Goal: Task Accomplishment & Management: Complete application form

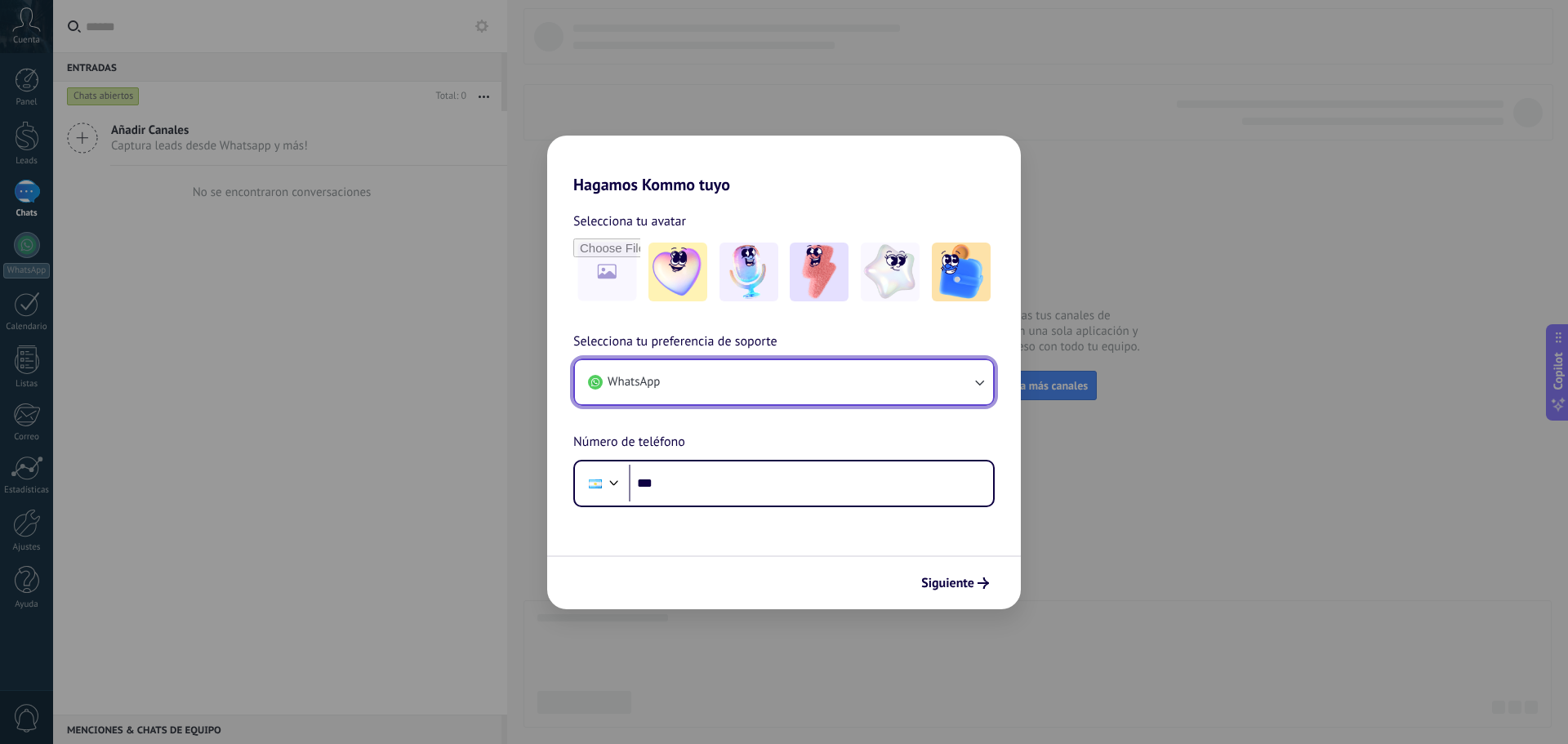
click at [759, 386] on button "WhatsApp" at bounding box center [784, 382] width 418 height 44
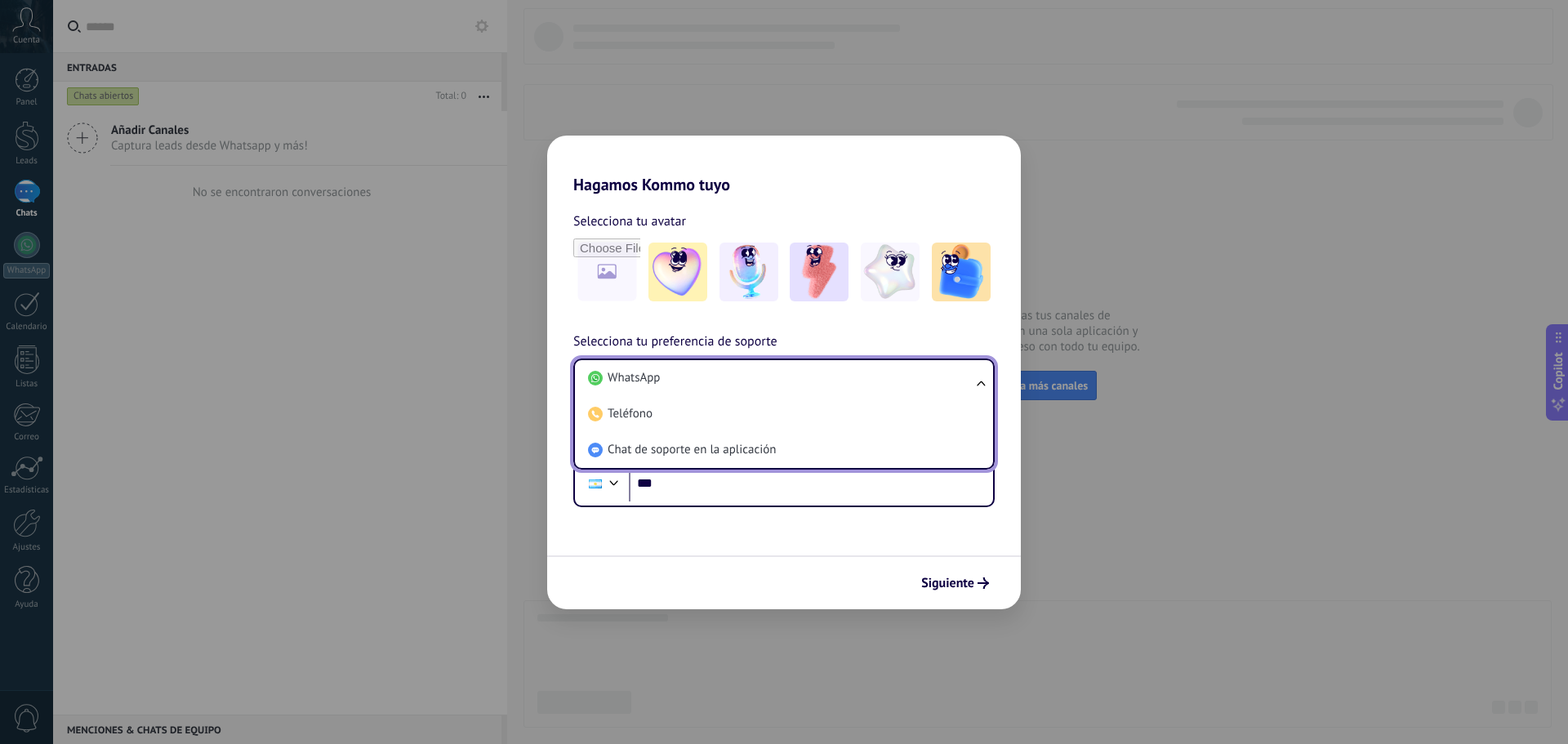
click at [749, 164] on h2 "Hagamos Kommo tuyo" at bounding box center [784, 165] width 473 height 59
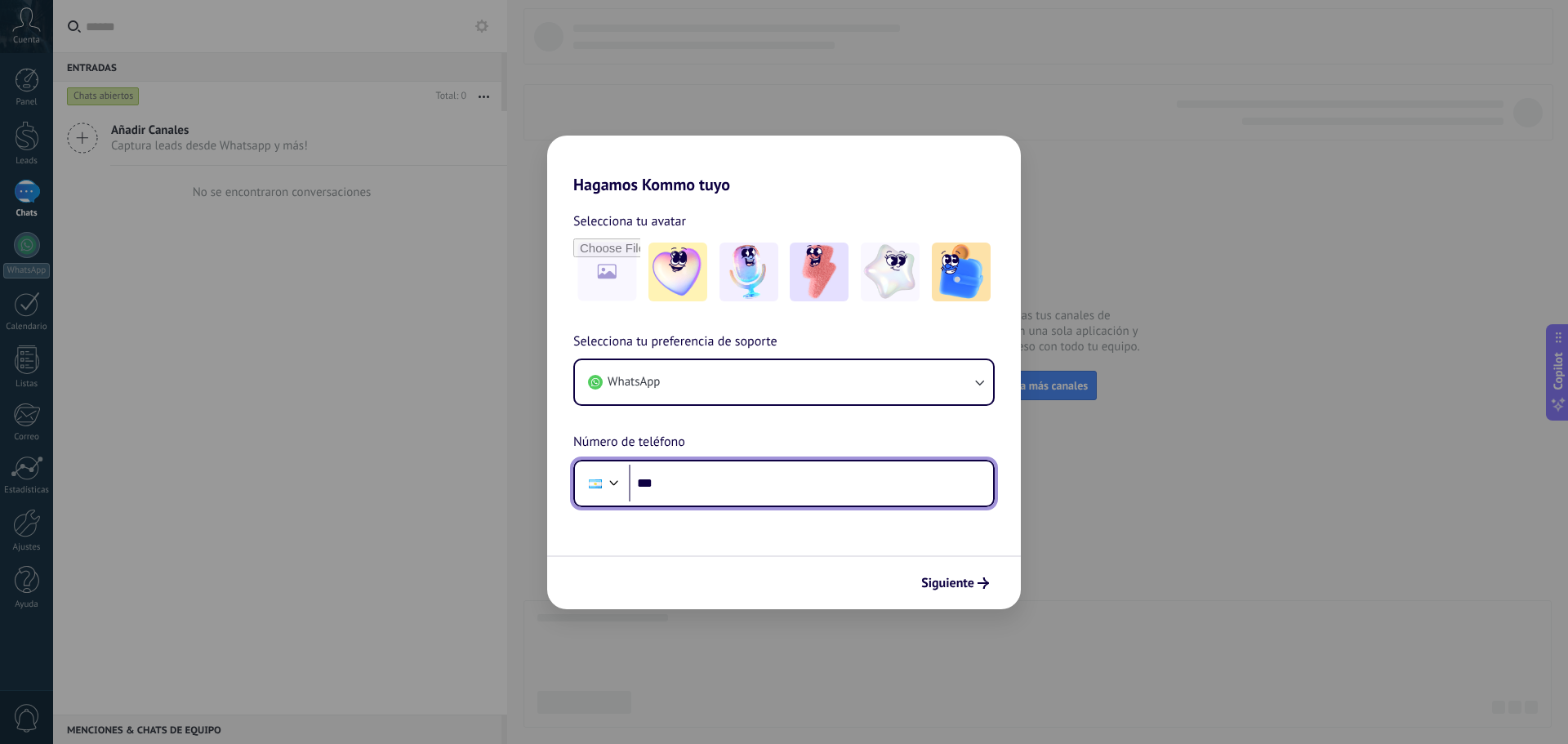
click at [678, 491] on input "***" at bounding box center [811, 483] width 364 height 38
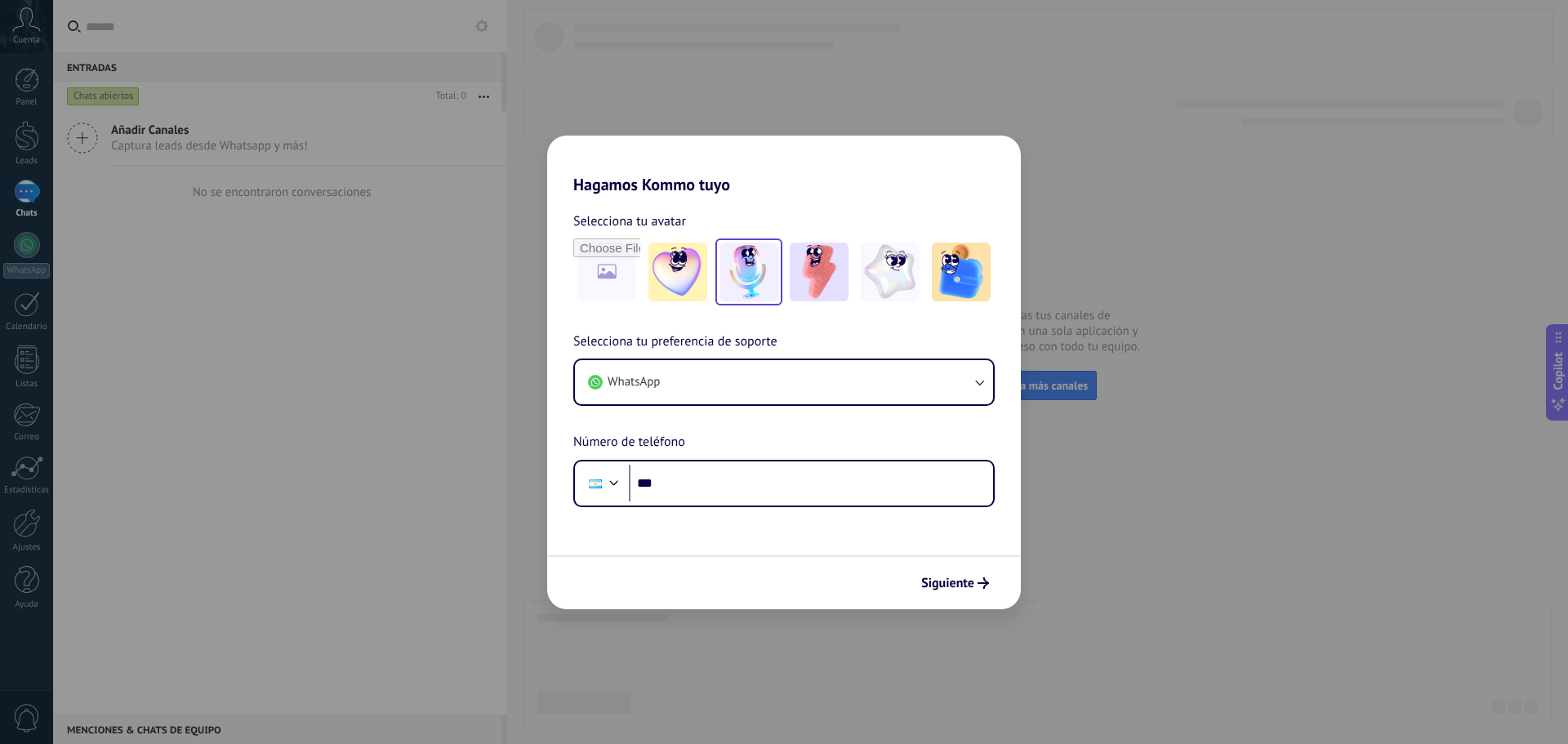
click at [771, 274] on img at bounding box center [749, 272] width 59 height 59
click at [719, 175] on h2 "Hagamos Kommo tuyo" at bounding box center [784, 165] width 473 height 59
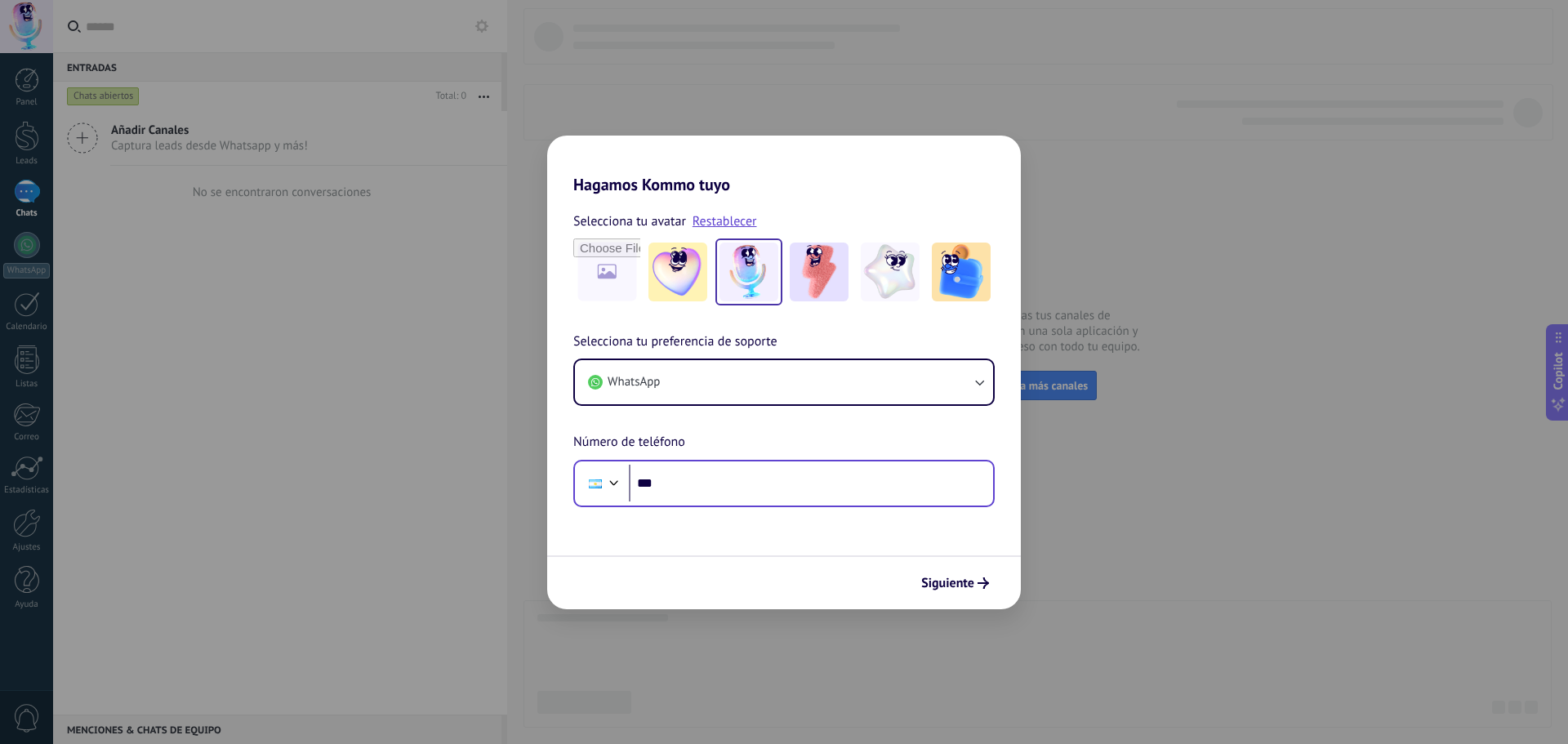
click at [814, 504] on div "Phone ***" at bounding box center [784, 483] width 422 height 47
click at [964, 585] on span "Siguiente" at bounding box center [947, 583] width 53 height 12
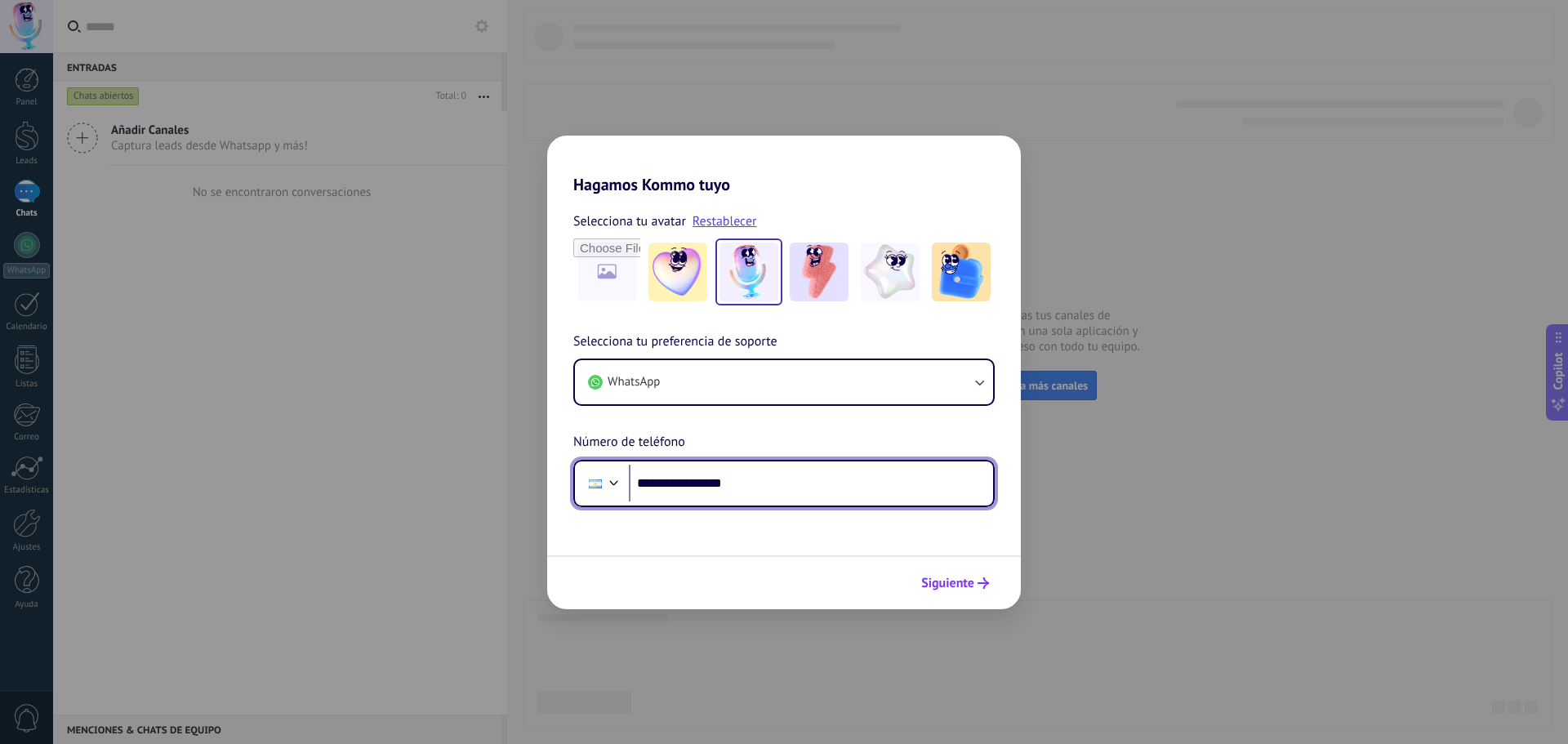
type input "**********"
click at [972, 585] on span "Siguiente" at bounding box center [947, 583] width 53 height 12
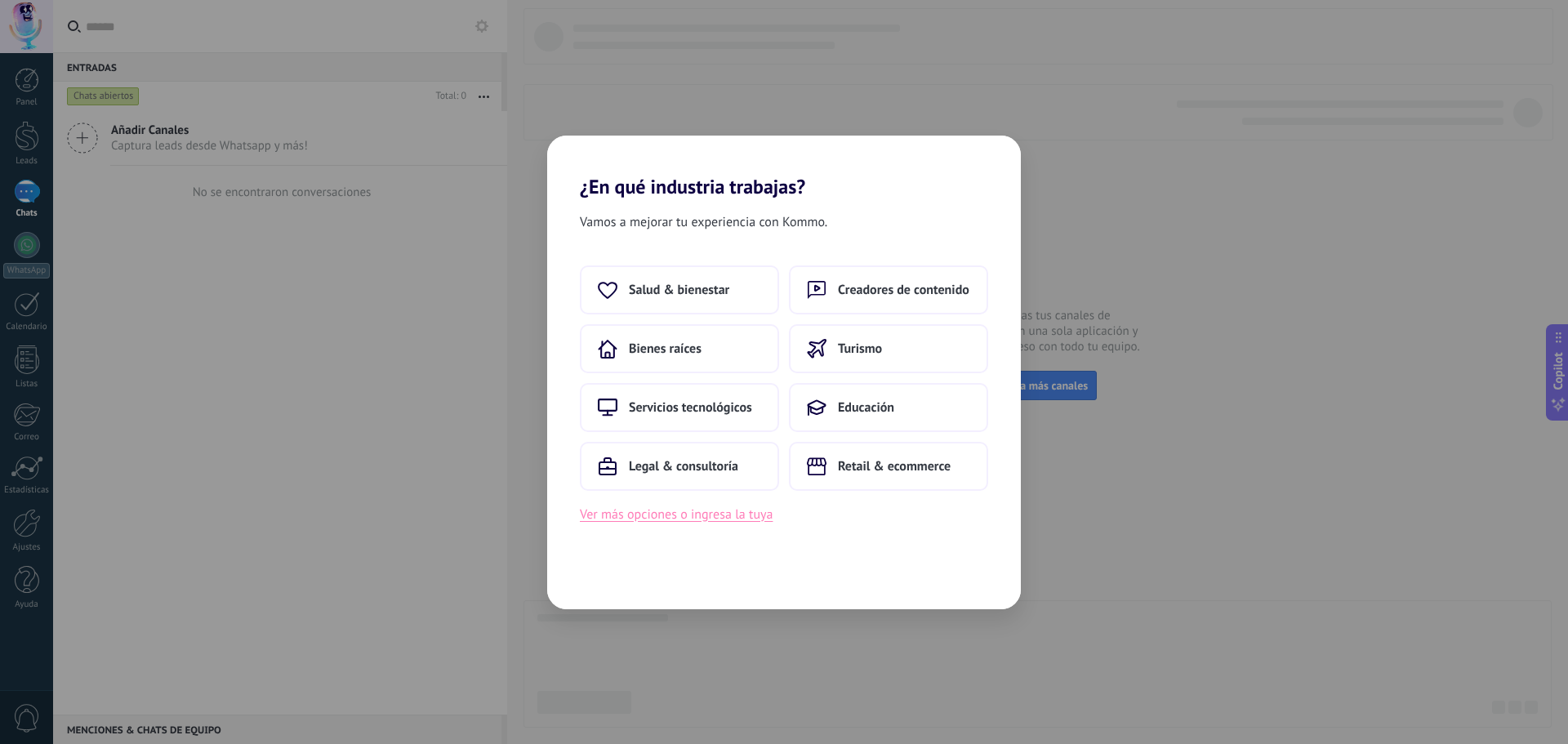
click at [699, 522] on button "Ver más opciones o ingresa la tuya" at bounding box center [676, 514] width 192 height 21
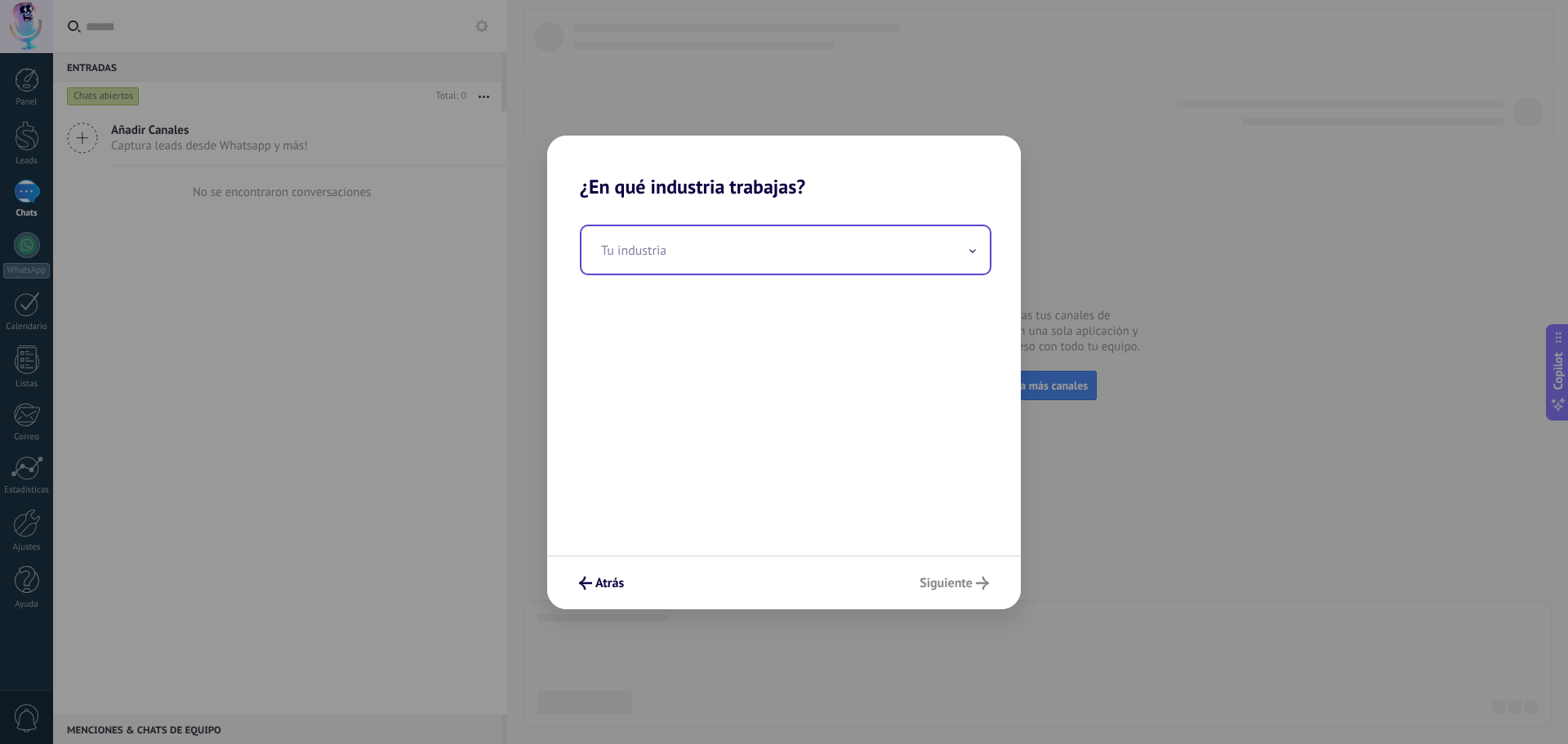
click at [704, 245] on input "text" at bounding box center [785, 250] width 408 height 47
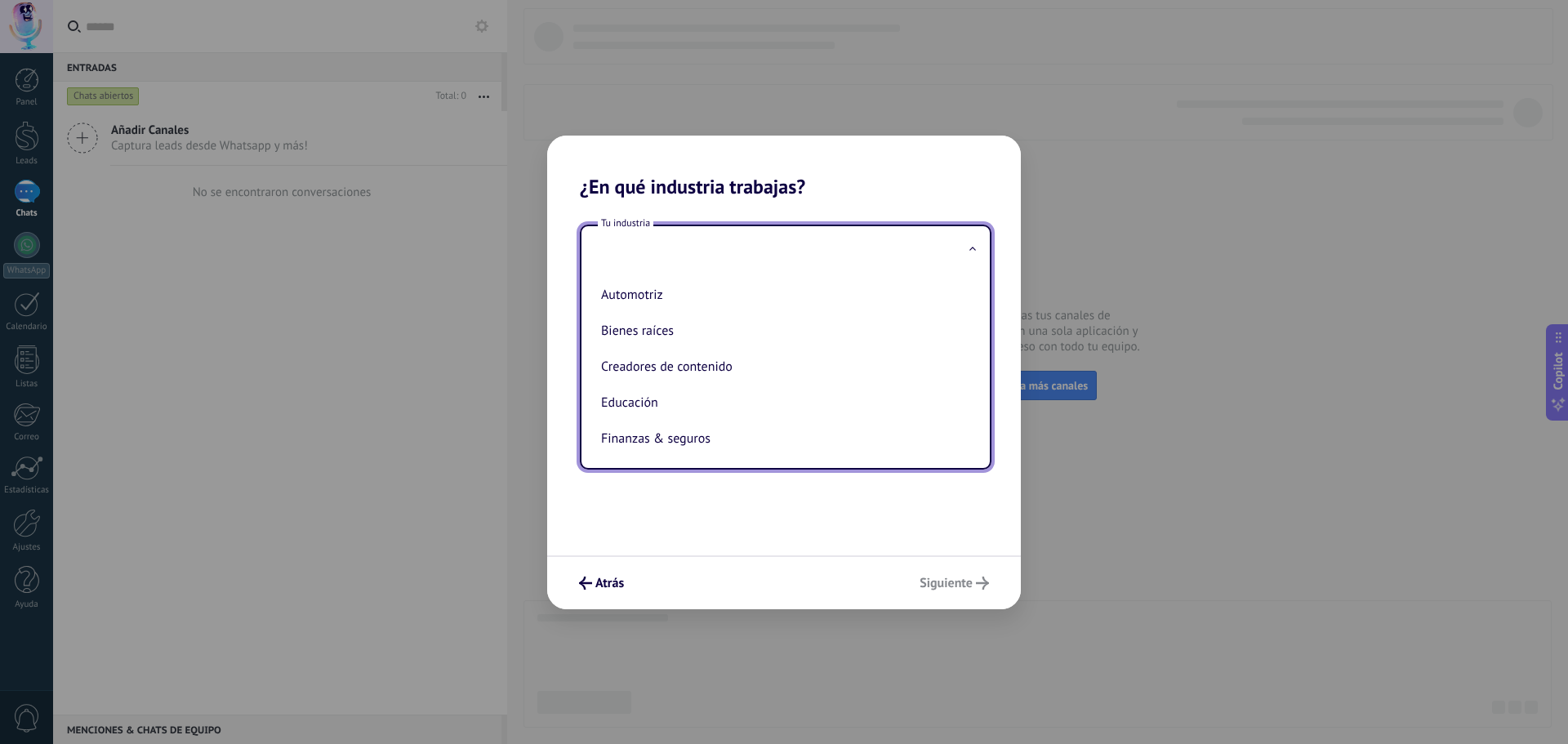
type input "*"
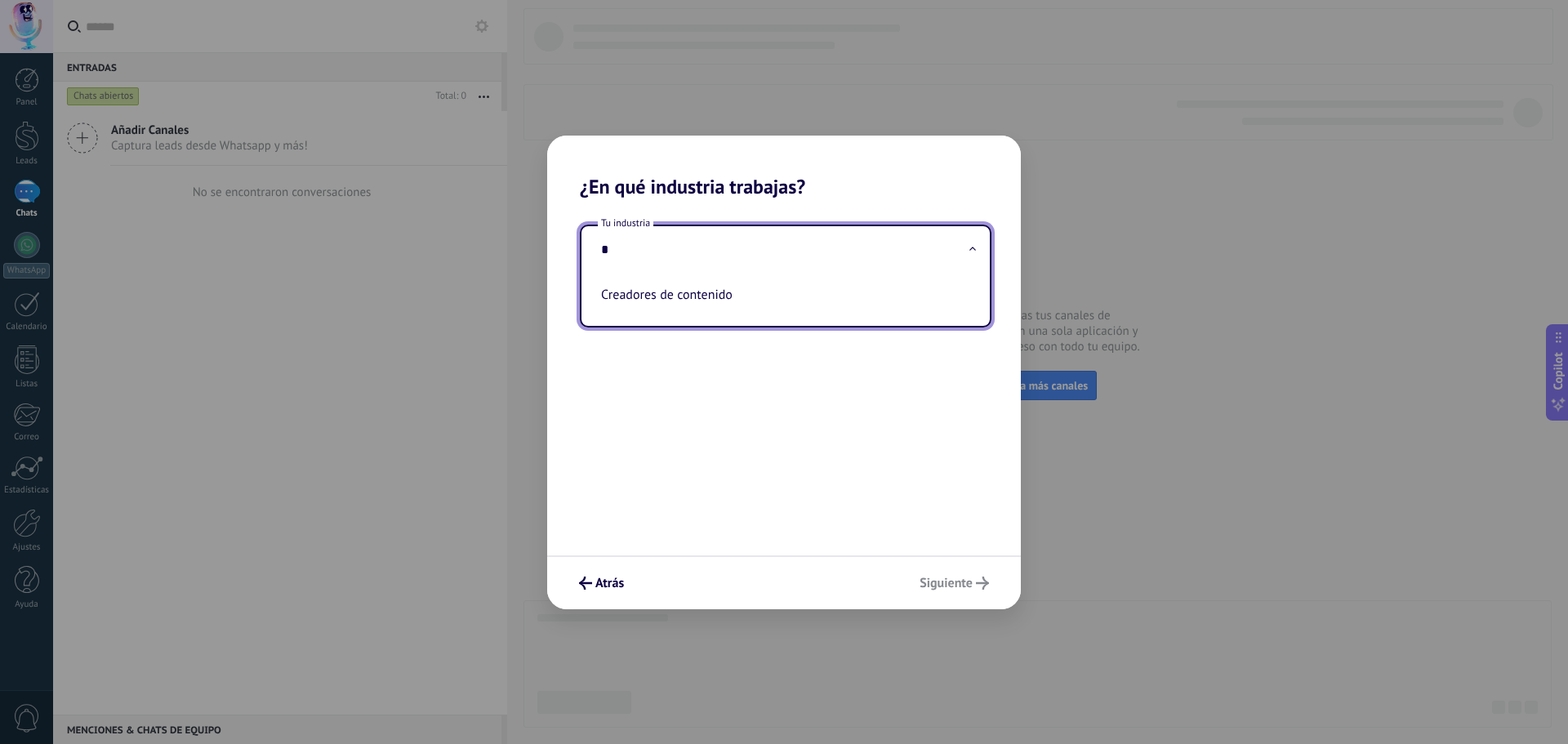
click at [704, 245] on input "*" at bounding box center [785, 250] width 408 height 47
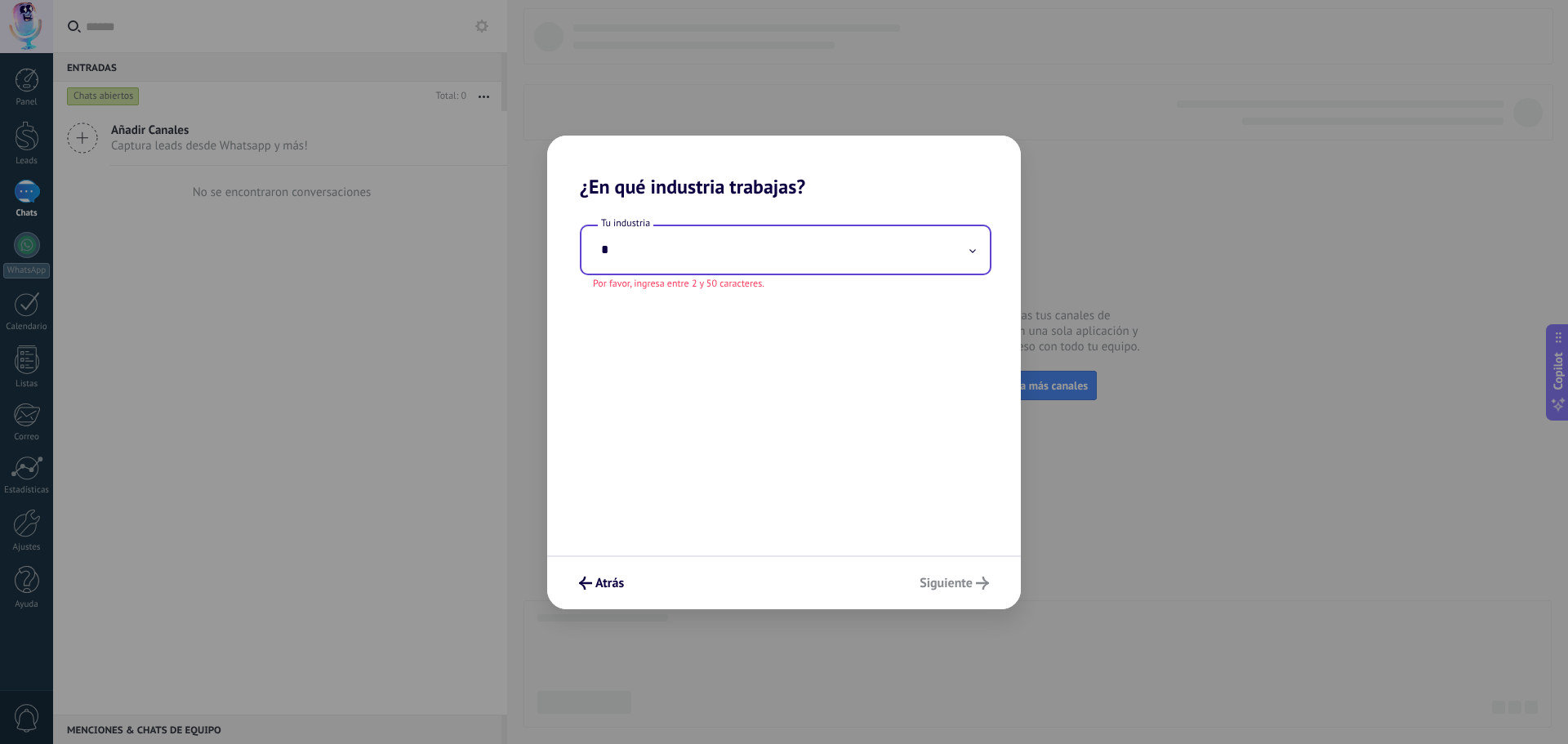
click at [704, 245] on input "*" at bounding box center [785, 250] width 408 height 47
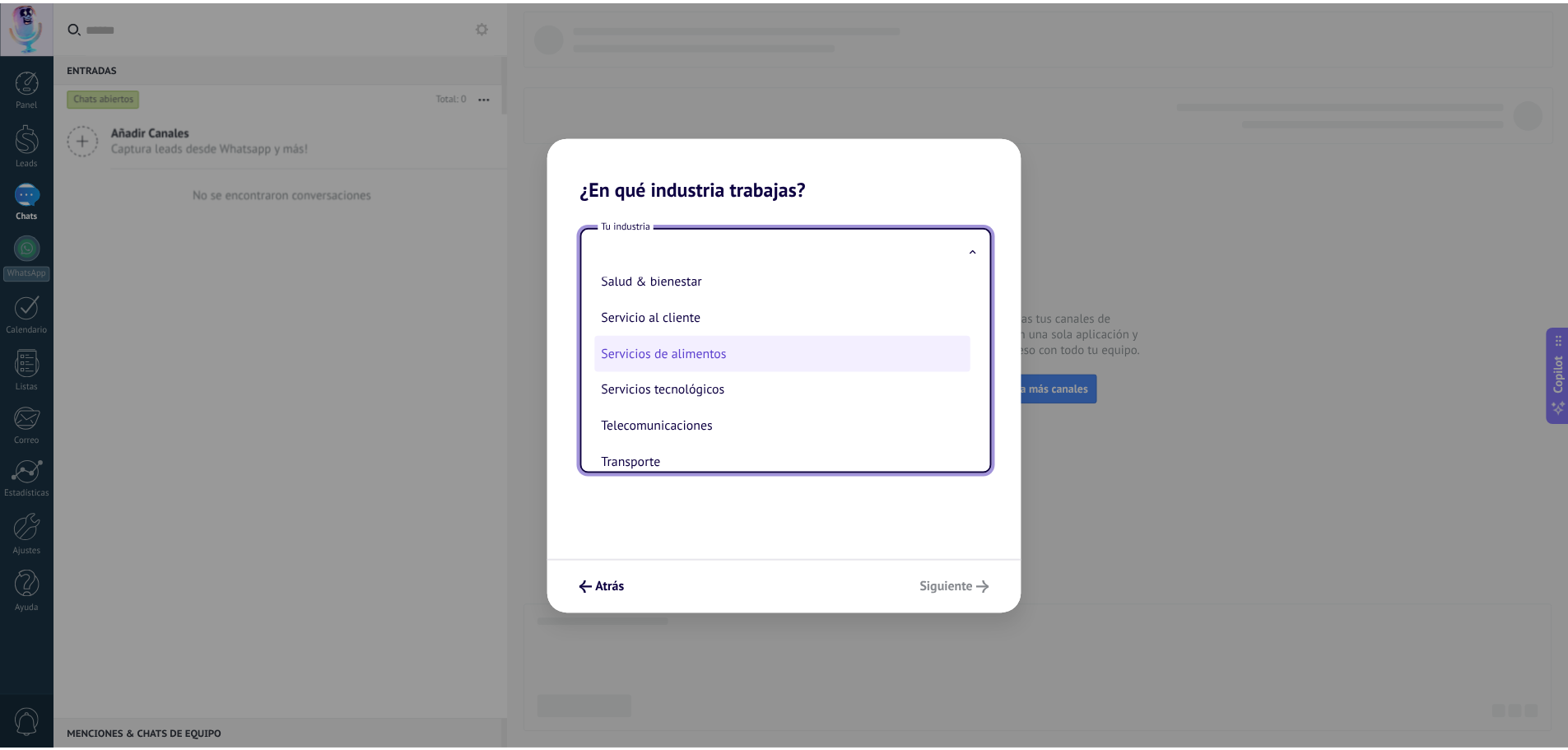
scroll to position [384, 0]
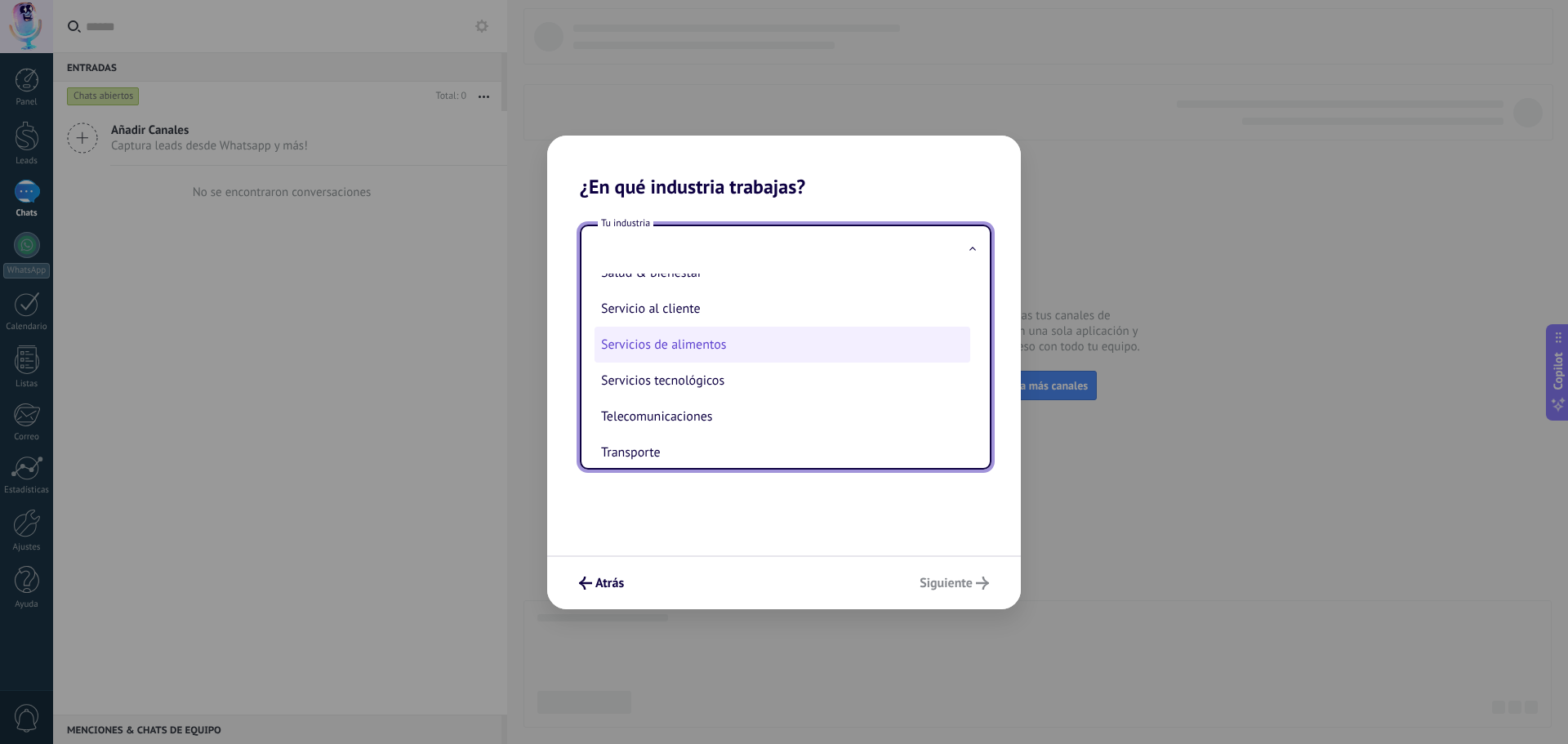
click at [713, 348] on li "Servicios de alimentos" at bounding box center [782, 344] width 375 height 36
type input "**********"
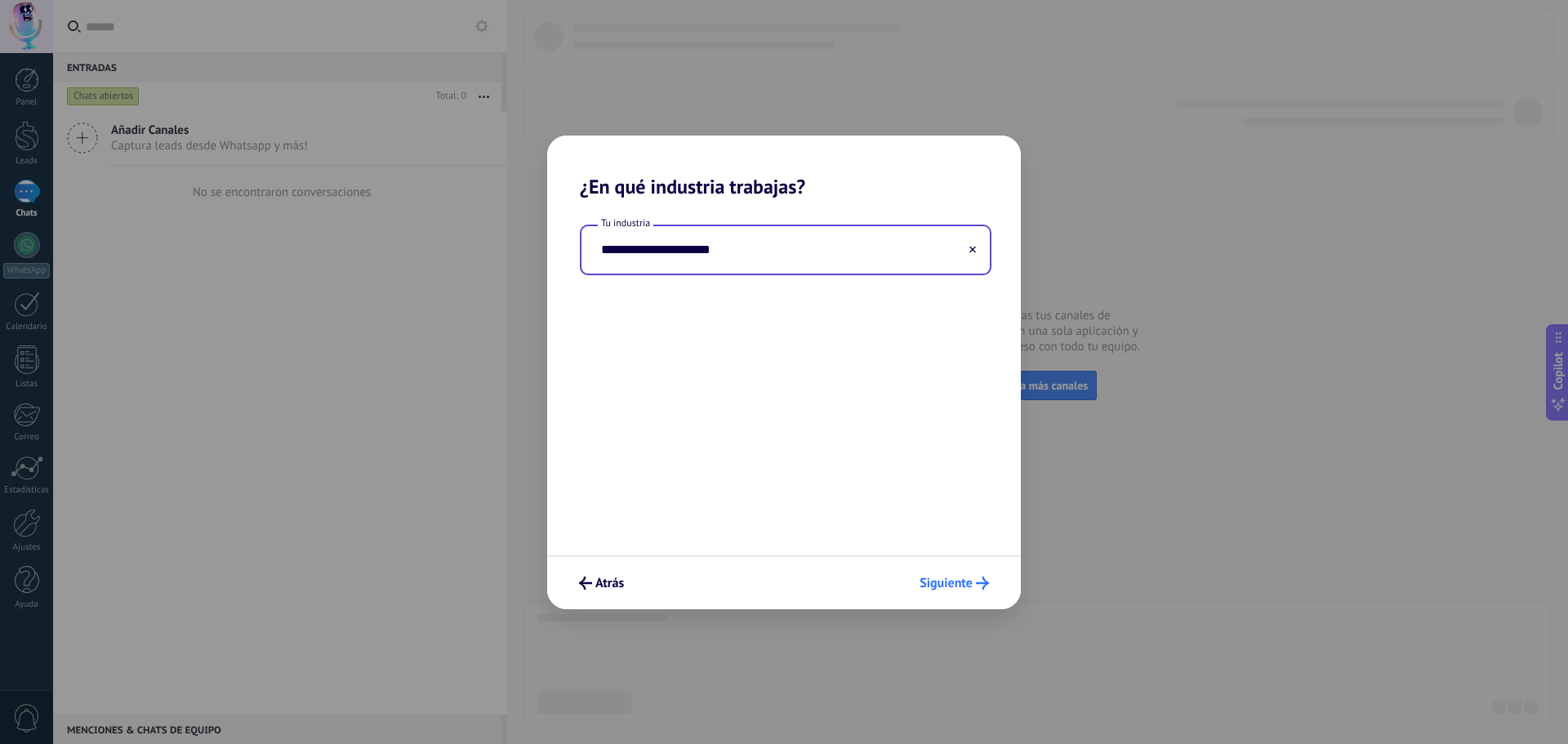
click at [939, 578] on span "Siguiente" at bounding box center [946, 583] width 53 height 12
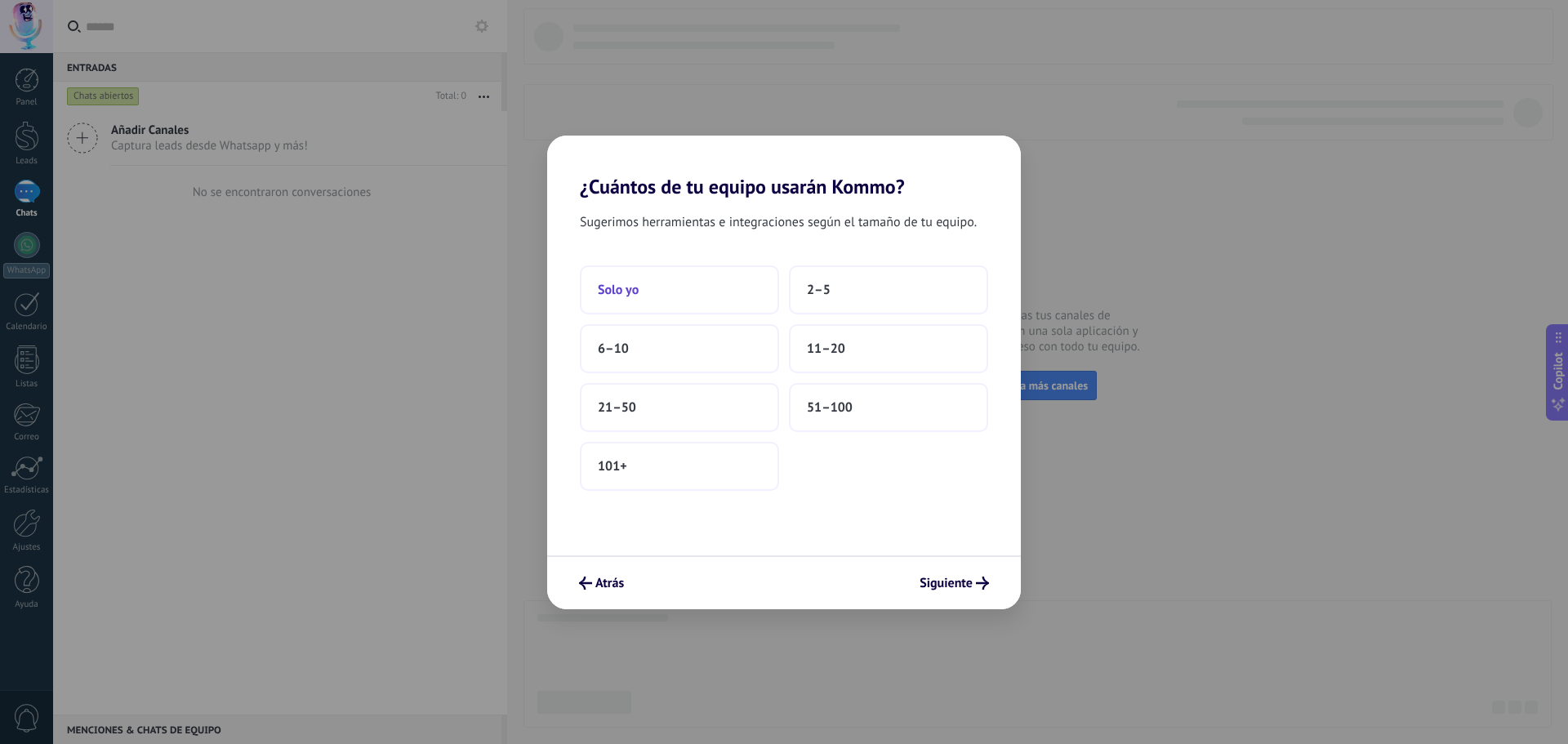
click at [650, 297] on button "Solo yo" at bounding box center [679, 290] width 199 height 49
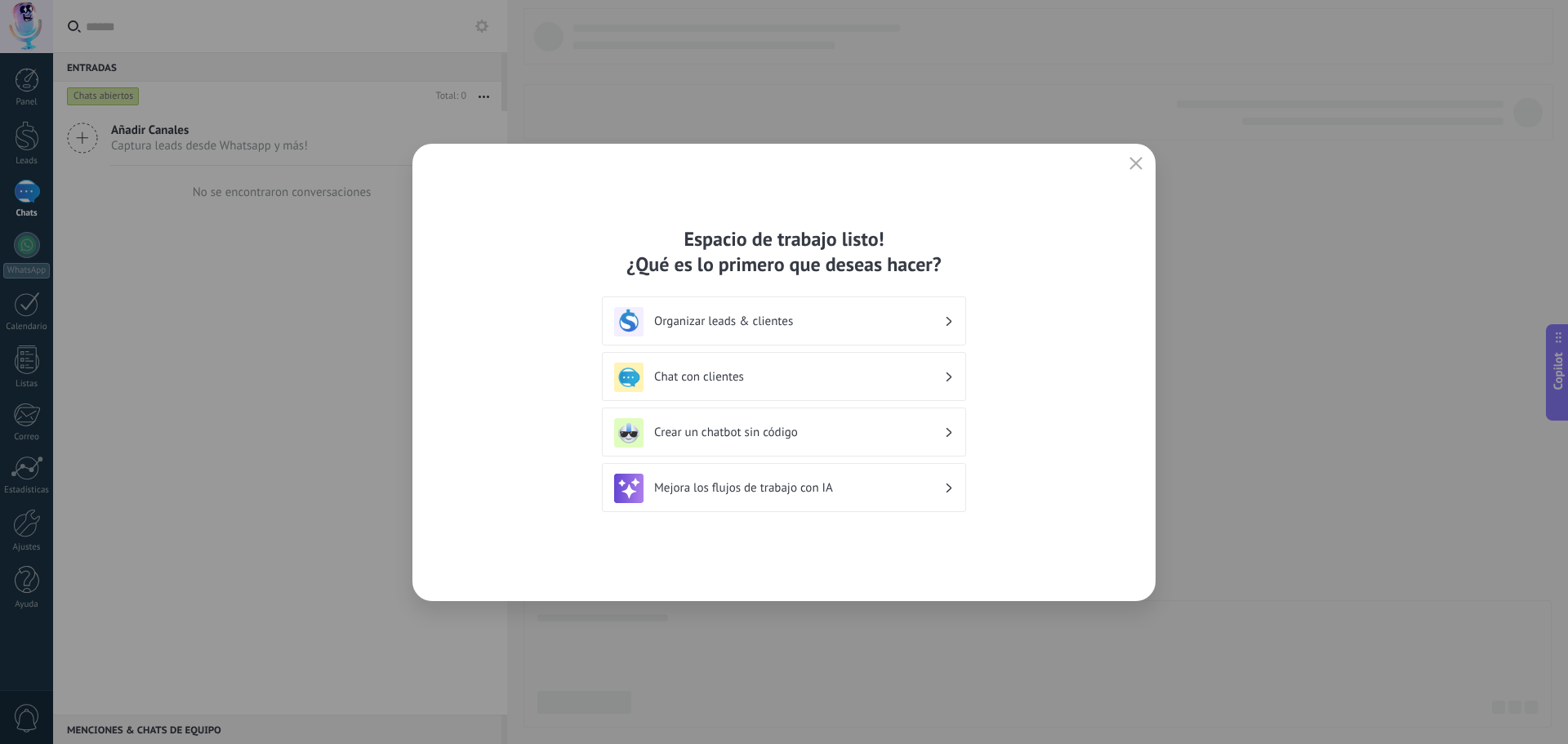
click at [822, 236] on div "Espacio de trabajo listo! ¿Qué es lo primero que deseas hacer?" at bounding box center [784, 251] width 364 height 51
click at [918, 322] on h3 "Organizar leads & clientes" at bounding box center [799, 321] width 290 height 15
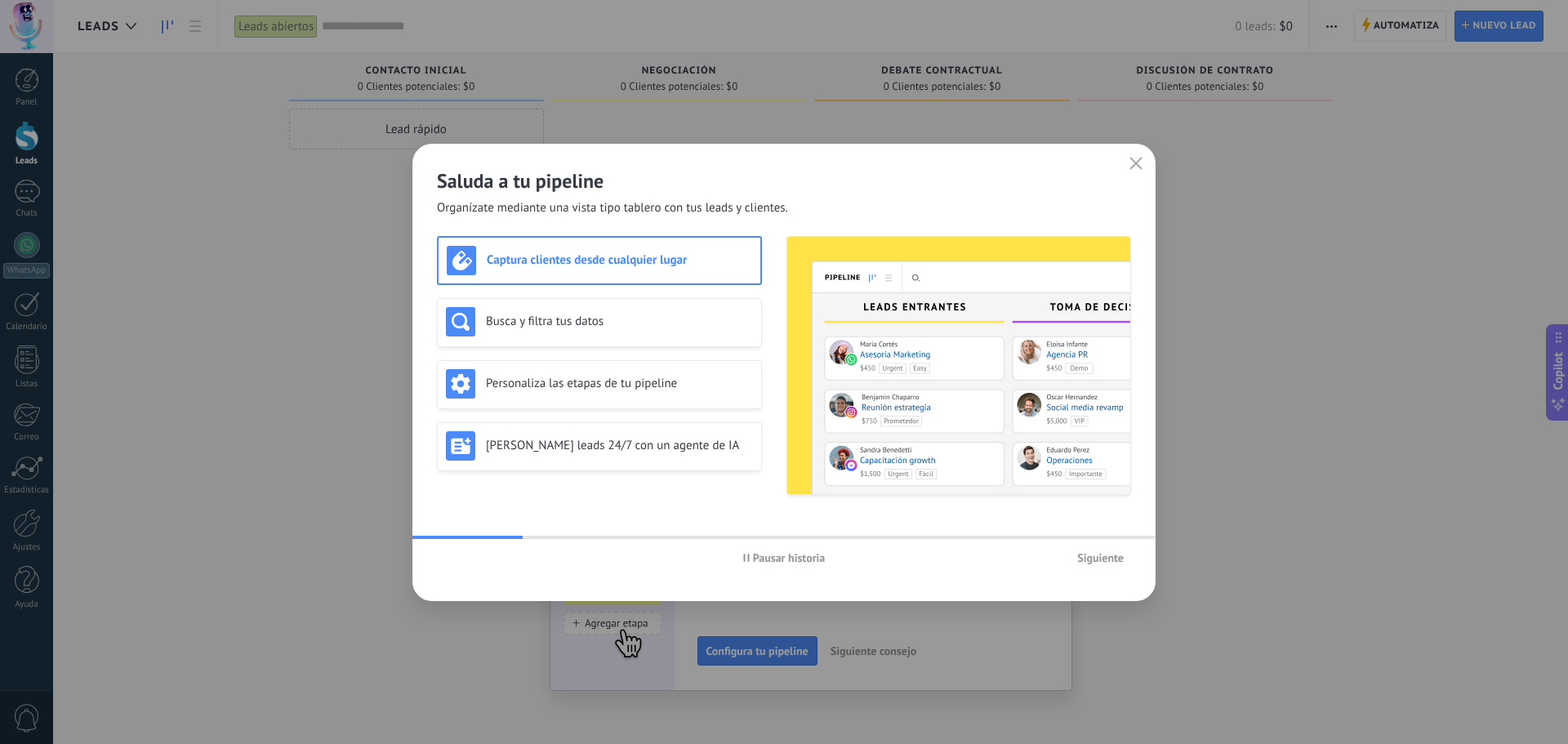
click at [682, 208] on span "Organízate mediante una vista tipo tablero con tus leads y clientes." at bounding box center [612, 208] width 351 height 16
click at [1097, 563] on span "Siguiente" at bounding box center [1100, 558] width 46 height 12
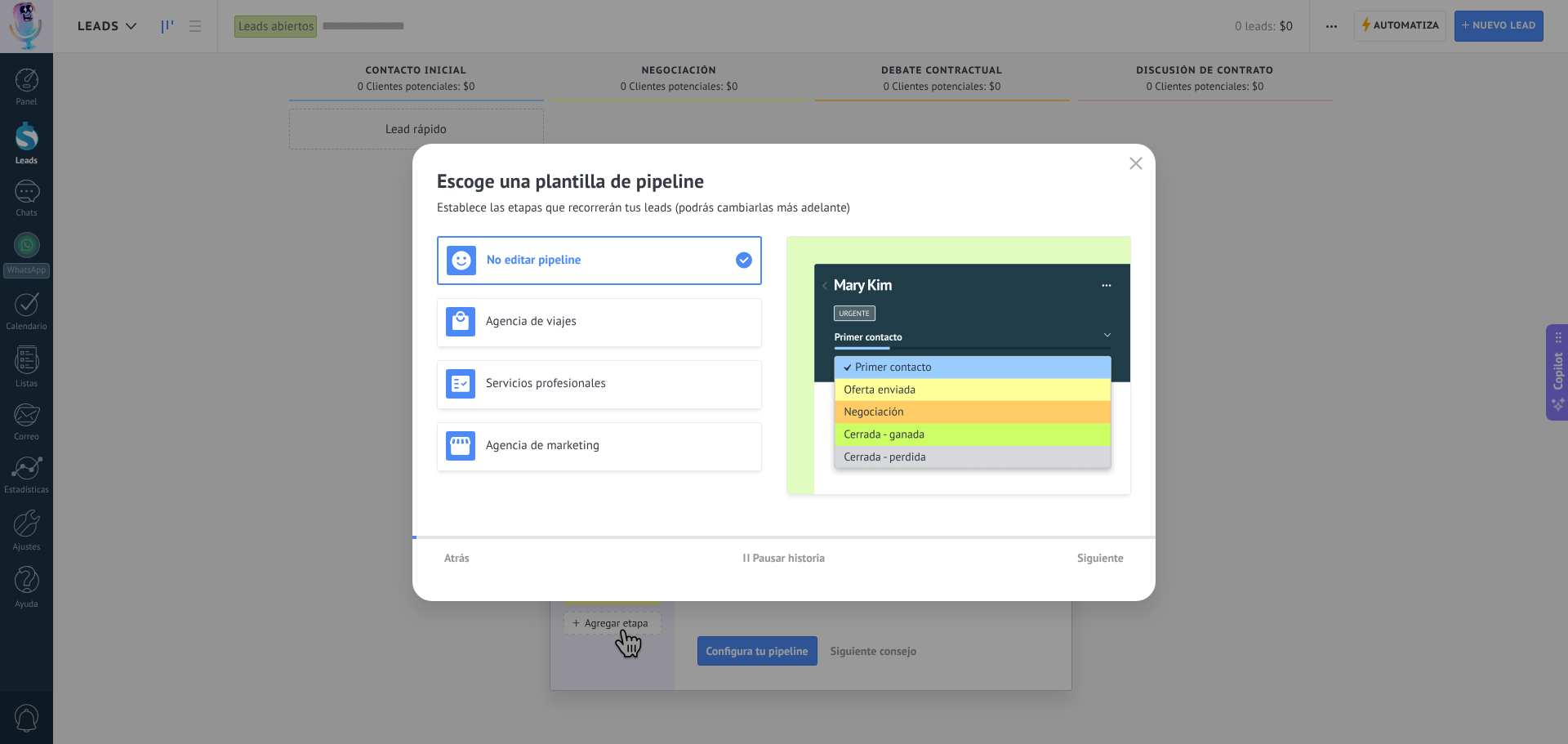
click at [1097, 563] on span "Siguiente" at bounding box center [1100, 558] width 46 height 12
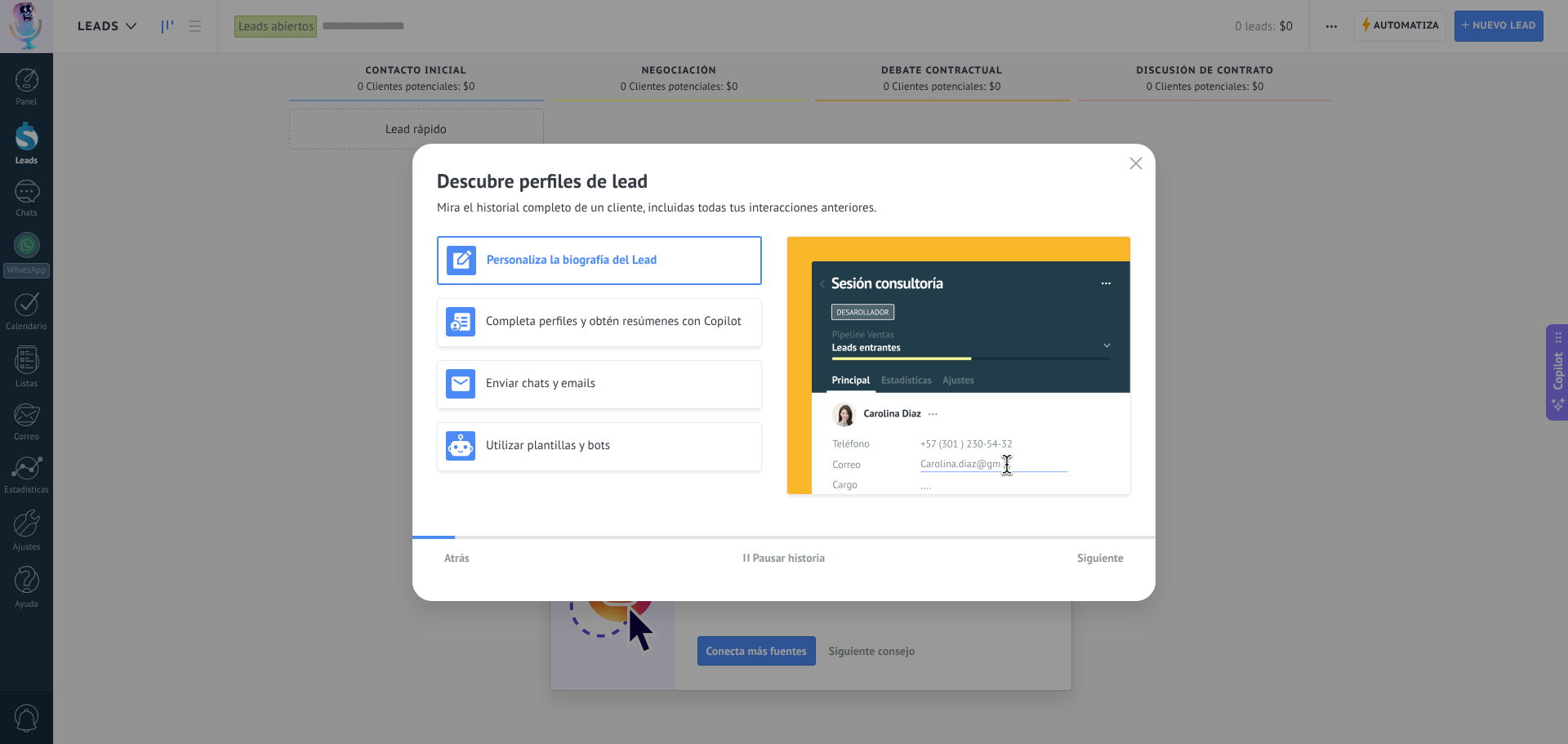
click at [1097, 563] on span "Siguiente" at bounding box center [1100, 558] width 46 height 12
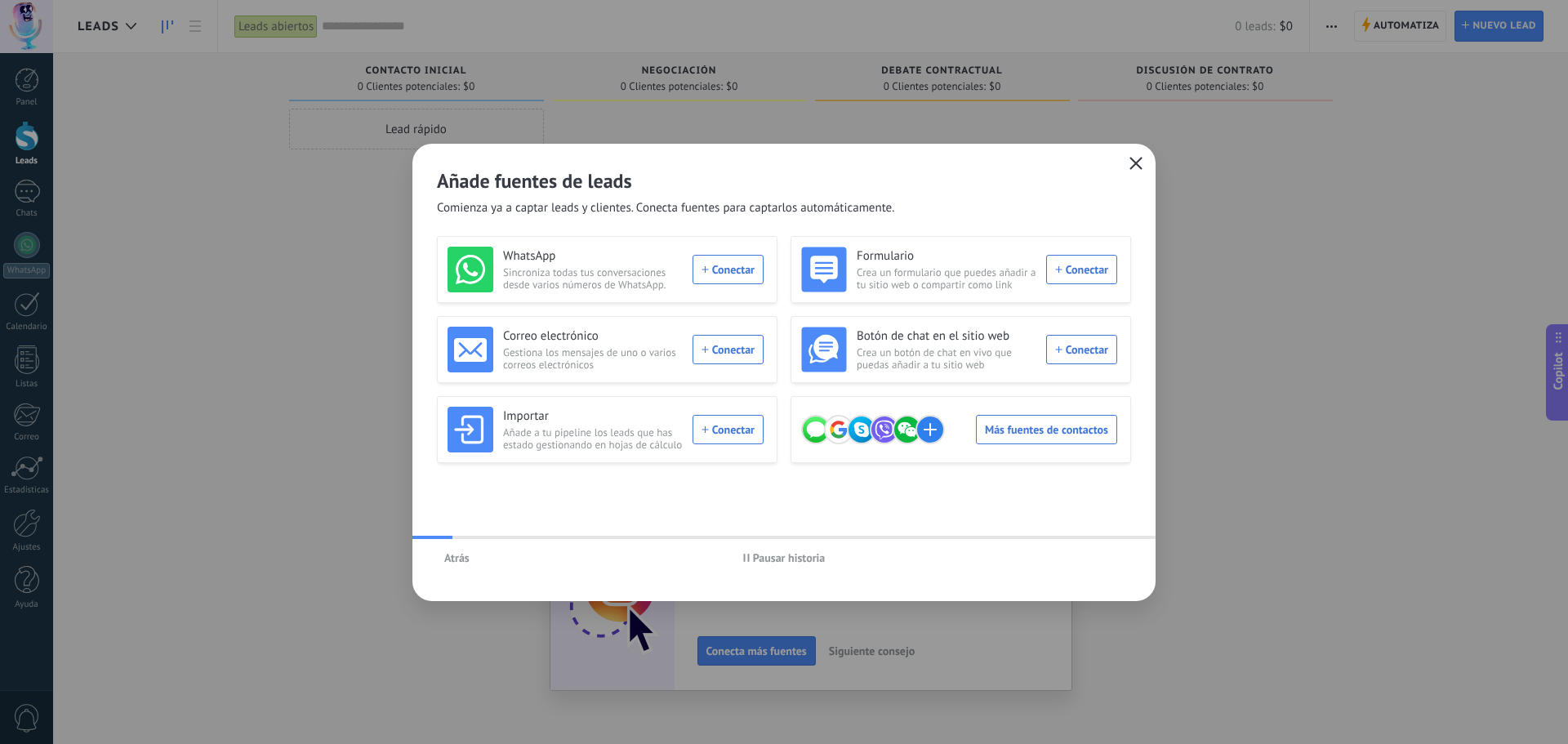
click at [1134, 162] on use "button" at bounding box center [1136, 163] width 13 height 13
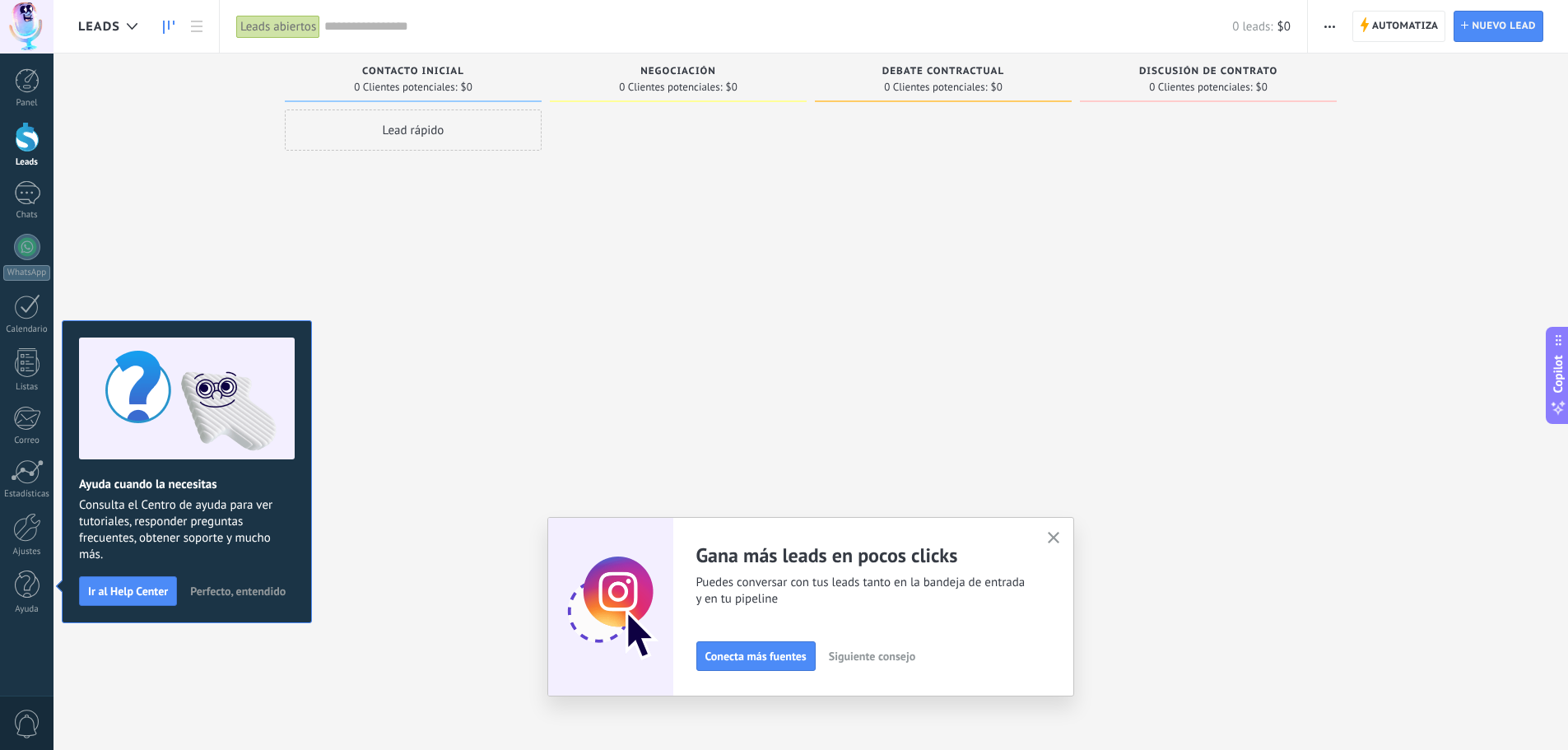
click at [771, 298] on div at bounding box center [679, 377] width 257 height 535
click at [825, 586] on span "Puedes conversar con tus leads tanto en la bandeja de entrada y en tu pipeline" at bounding box center [861, 591] width 331 height 33
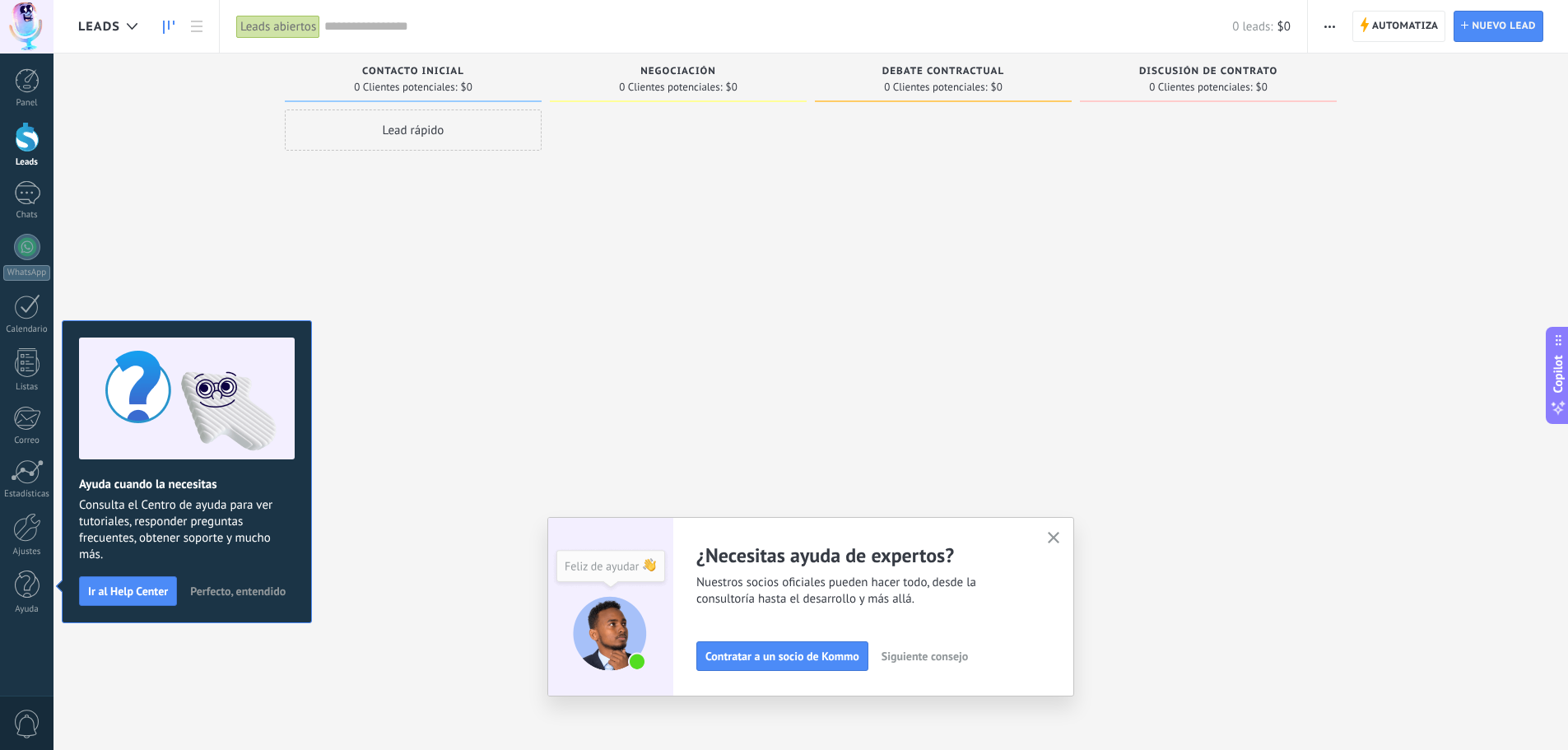
click at [493, 458] on div "Lead rápido" at bounding box center [413, 377] width 257 height 535
click at [37, 141] on div at bounding box center [26, 137] width 25 height 31
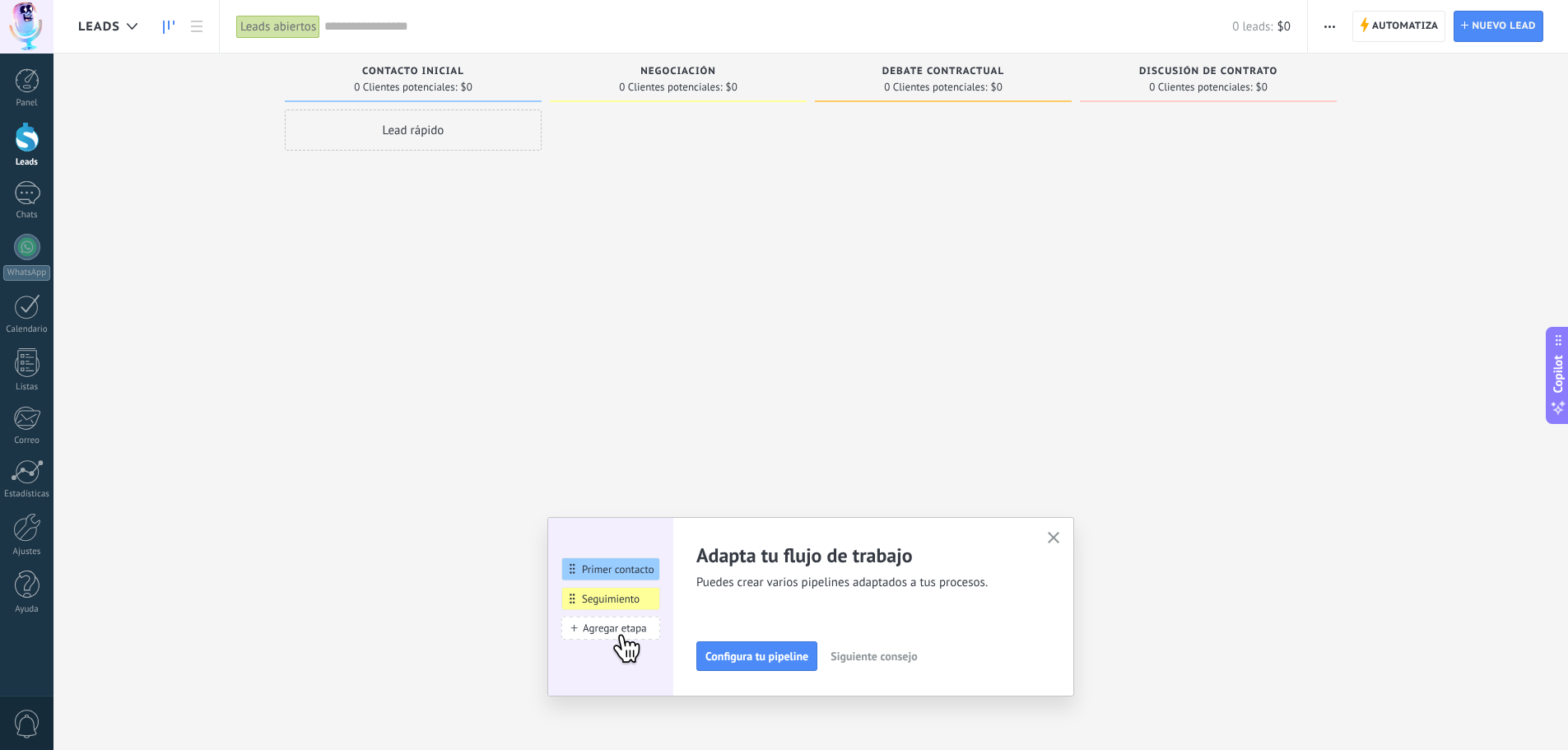
click at [457, 129] on div "Lead rápido" at bounding box center [413, 130] width 257 height 41
click at [1499, 100] on div "Leads Entrantes Solicitudes: [PHONE_NUMBER] Contacto inicial 0 Clientes potenci…" at bounding box center [823, 349] width 1490 height 591
click at [1512, 37] on span "Nuevo lead" at bounding box center [1504, 26] width 65 height 30
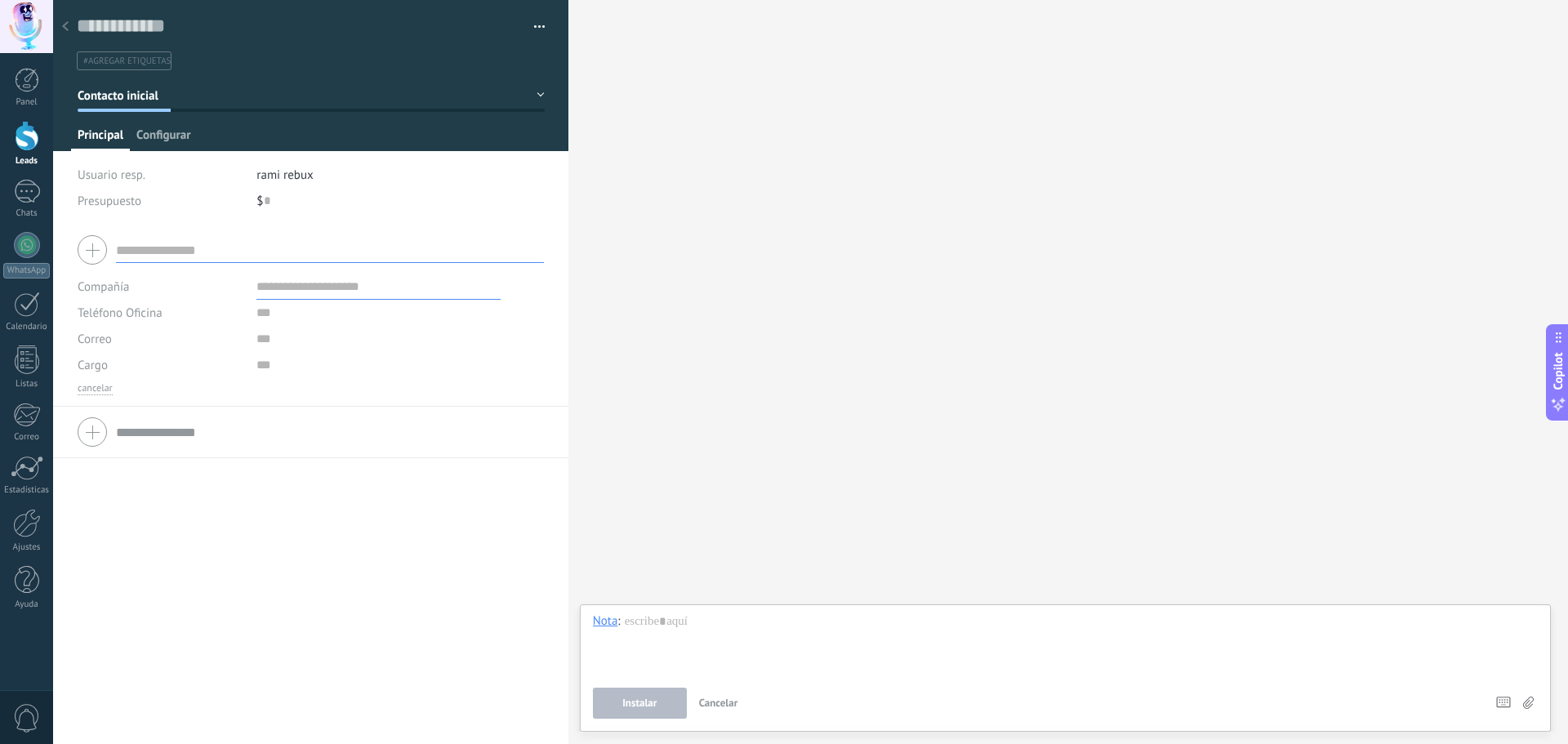
click at [157, 135] on span "Configurar" at bounding box center [164, 139] width 54 height 24
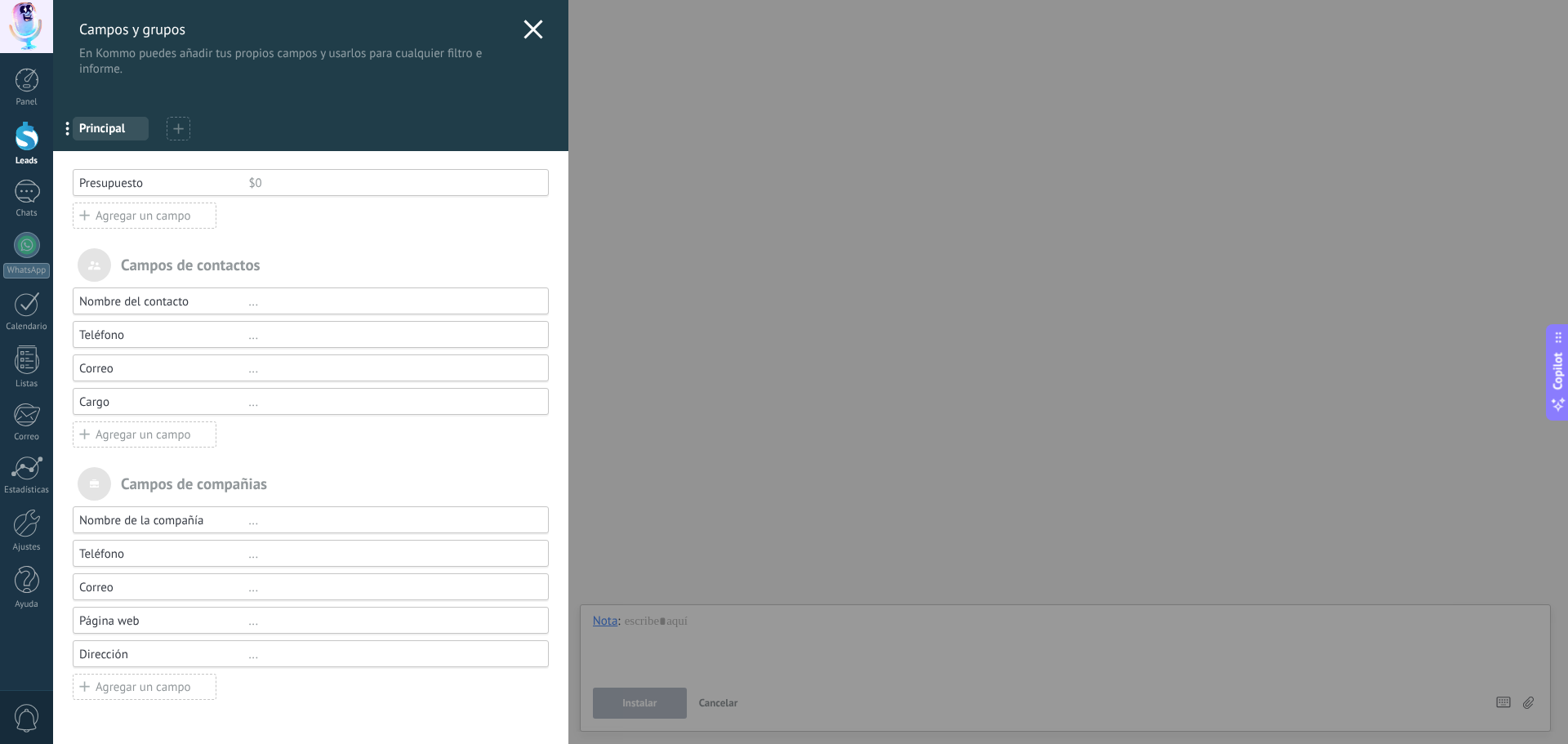
click at [53, 89] on div "Campos y grupos En Kommo puedes añadir tus propios campos y usarlos para cualqu…" at bounding box center [811, 372] width 1515 height 744
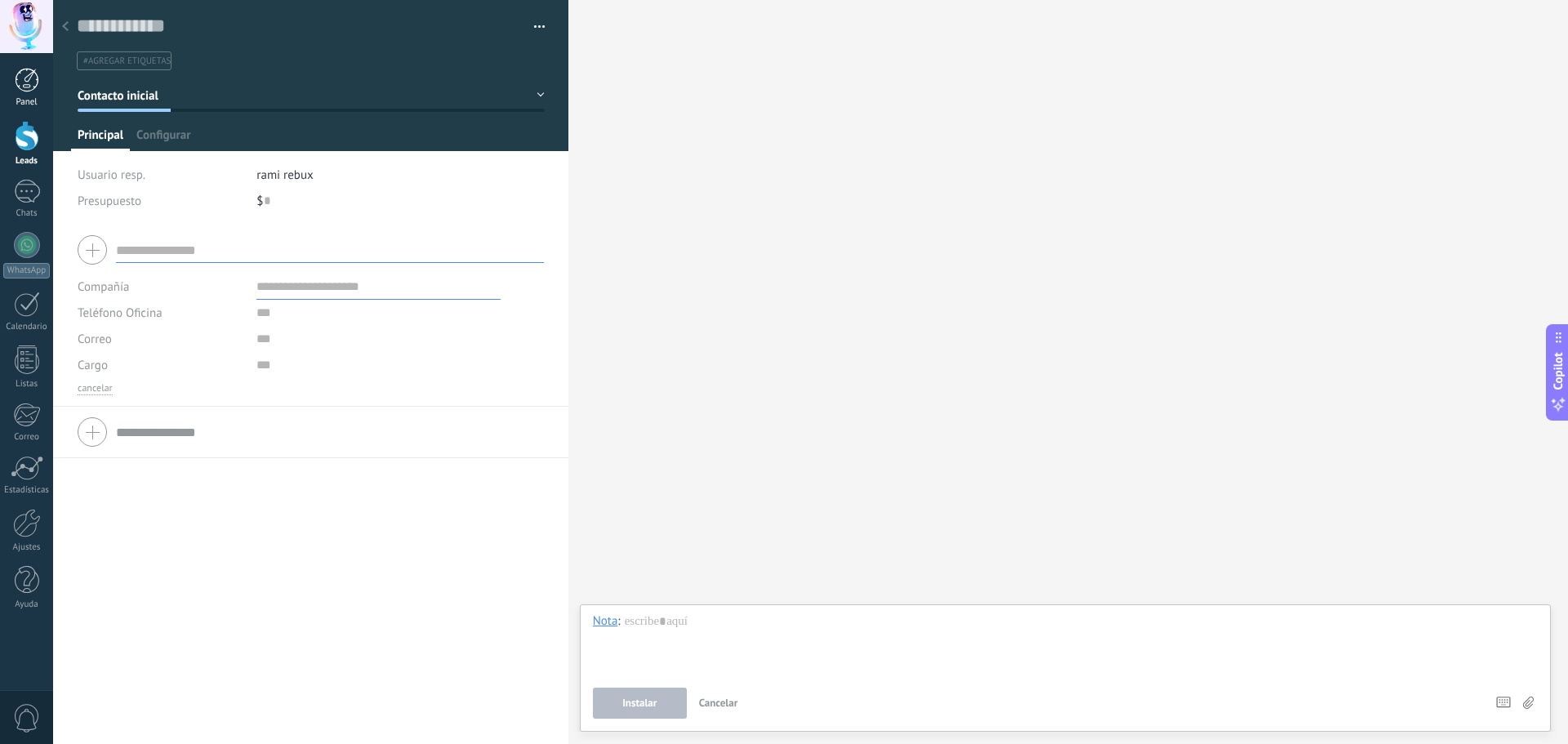
click at [18, 89] on div at bounding box center [26, 79] width 24 height 24
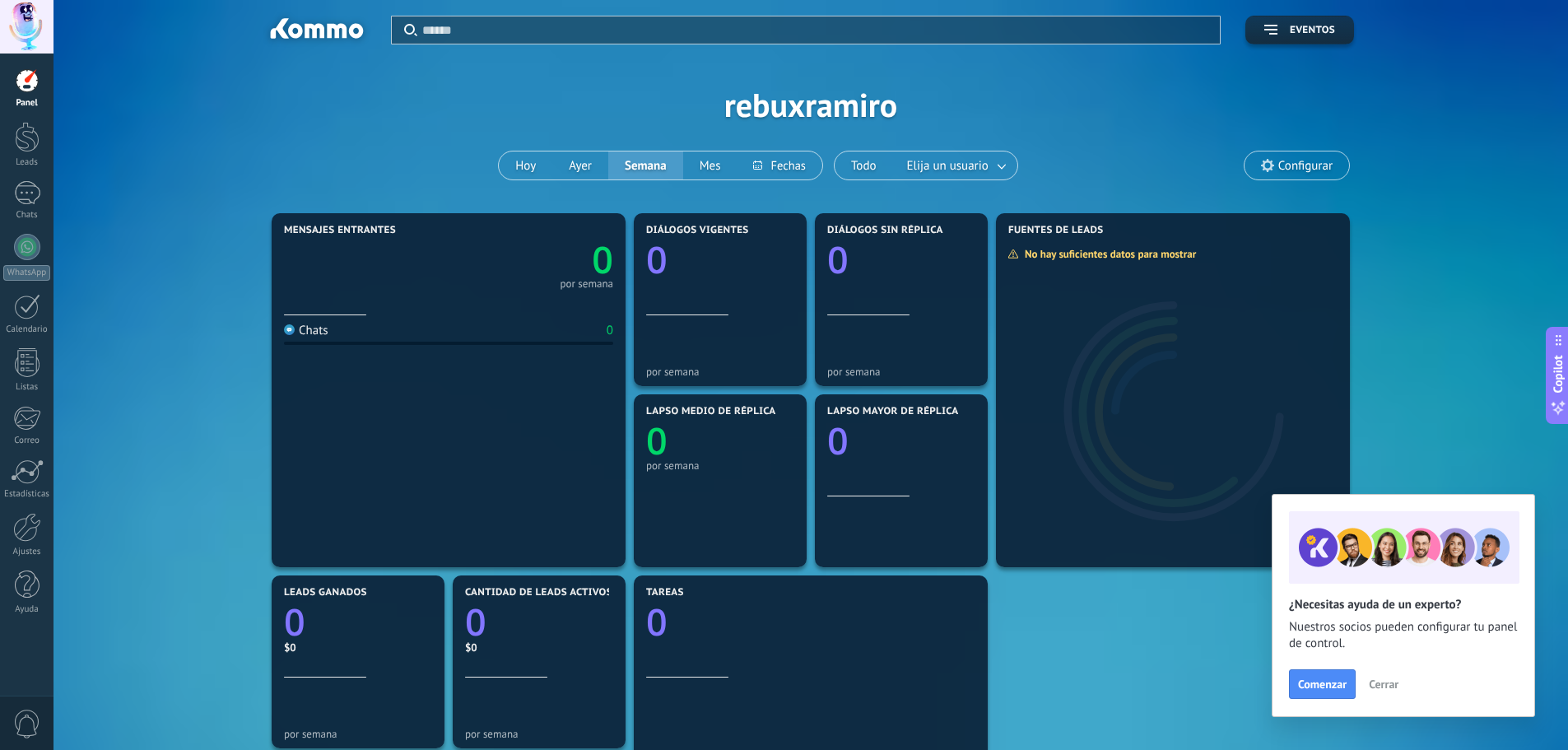
click at [315, 20] on div at bounding box center [315, 31] width 106 height 28
click at [311, 24] on div at bounding box center [315, 31] width 106 height 28
click at [310, 26] on div at bounding box center [315, 31] width 106 height 28
drag, startPoint x: 307, startPoint y: 28, endPoint x: 259, endPoint y: 47, distance: 51.6
click at [306, 28] on div at bounding box center [315, 31] width 106 height 28
